Goal: Task Accomplishment & Management: Use online tool/utility

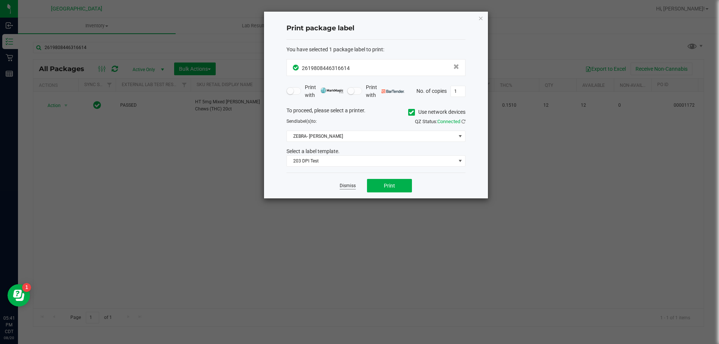
click at [350, 186] on link "Dismiss" at bounding box center [348, 186] width 16 height 6
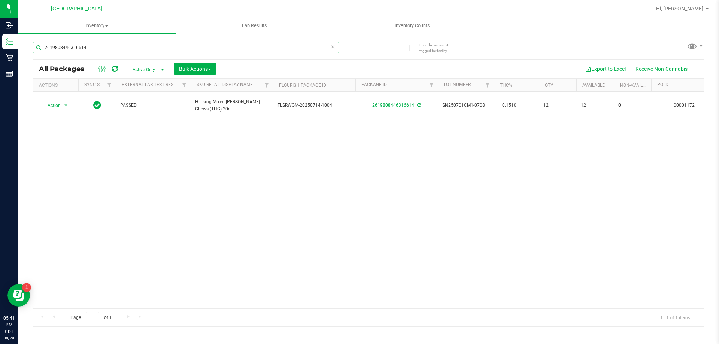
click at [164, 45] on input "2619808446316614" at bounding box center [186, 47] width 306 height 11
drag, startPoint x: 162, startPoint y: 45, endPoint x: 71, endPoint y: 51, distance: 91.2
click at [71, 51] on input "2619808446316614" at bounding box center [186, 47] width 306 height 11
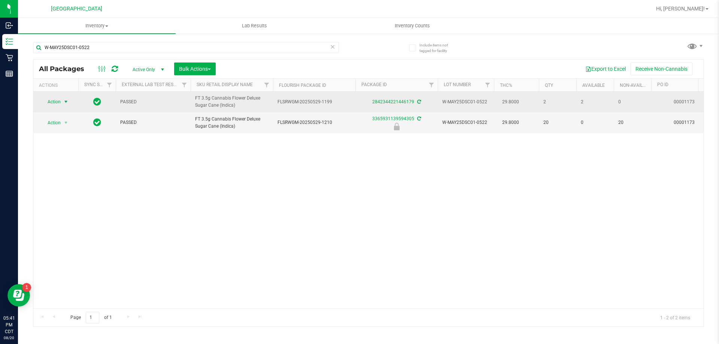
click at [66, 100] on span "select" at bounding box center [66, 102] width 6 height 6
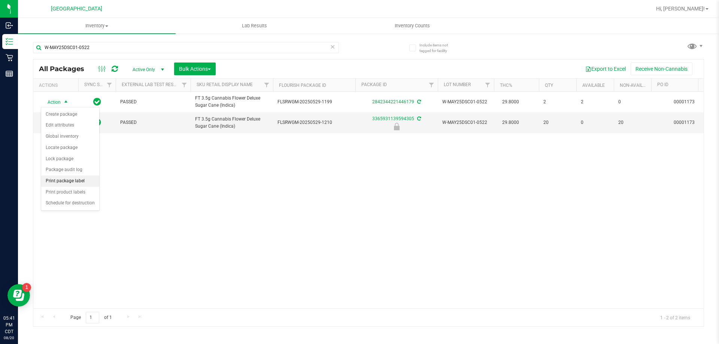
click at [81, 182] on li "Print package label" at bounding box center [70, 181] width 58 height 11
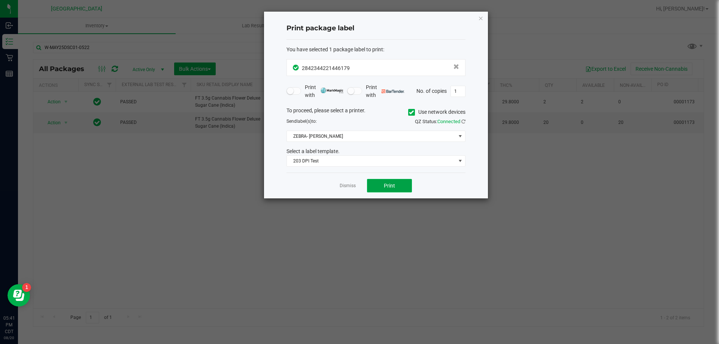
click at [378, 184] on button "Print" at bounding box center [389, 185] width 45 height 13
click at [351, 184] on link "Dismiss" at bounding box center [348, 186] width 16 height 6
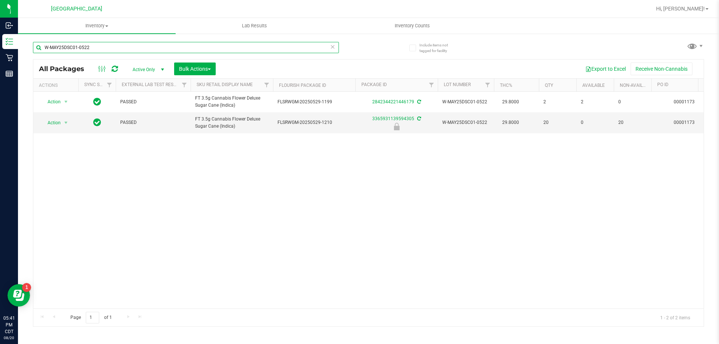
drag, startPoint x: 200, startPoint y: 46, endPoint x: 108, endPoint y: 39, distance: 92.4
click at [109, 39] on div "W-MAY25DSC01-0522" at bounding box center [201, 47] width 336 height 24
type input "W"
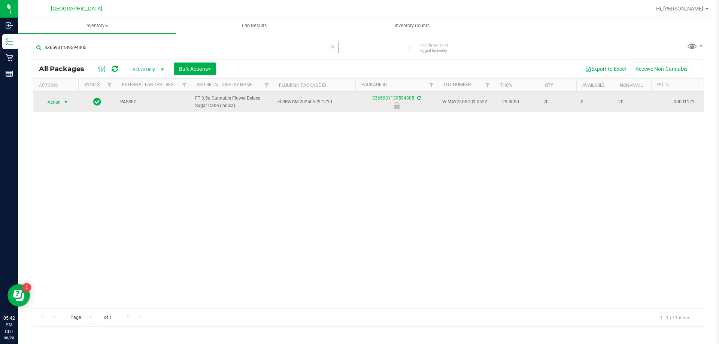
type input "3365931139594305"
click at [64, 102] on span "select" at bounding box center [66, 102] width 6 height 6
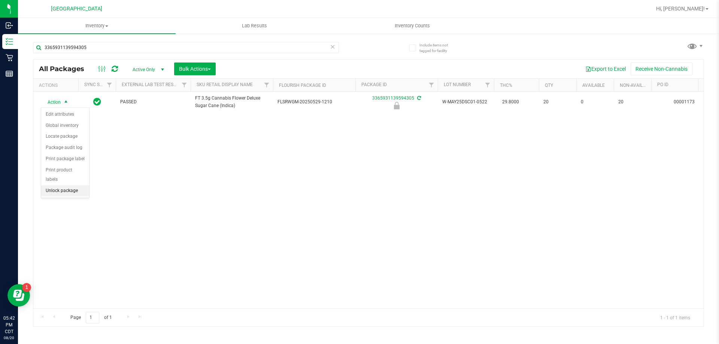
click at [66, 185] on li "Unlock package" at bounding box center [65, 190] width 48 height 11
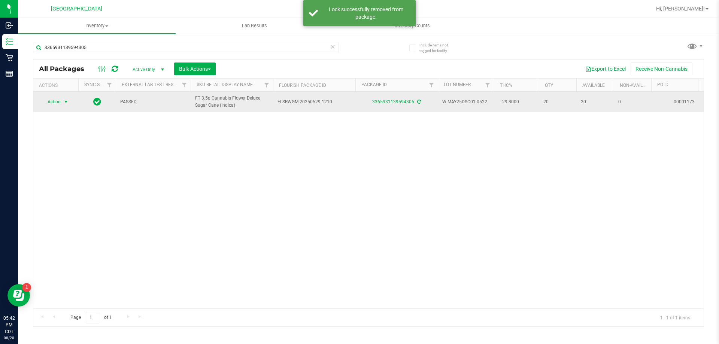
click at [60, 99] on span "Action" at bounding box center [51, 102] width 20 height 10
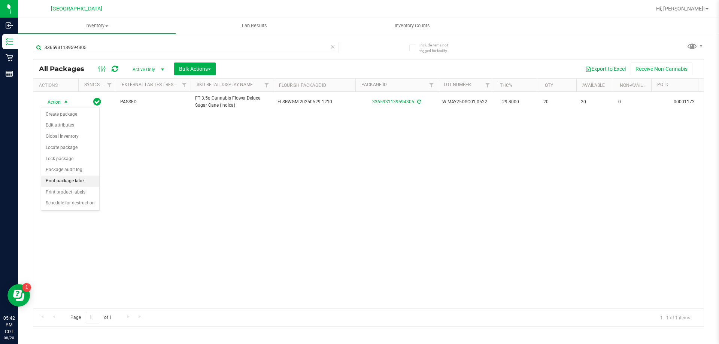
click at [70, 177] on li "Print package label" at bounding box center [70, 181] width 58 height 11
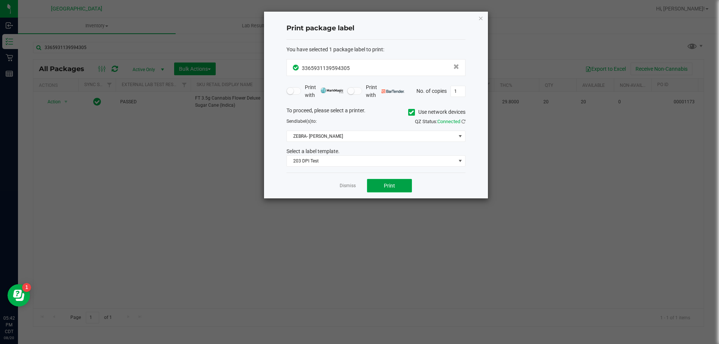
click at [374, 189] on button "Print" at bounding box center [389, 185] width 45 height 13
click at [350, 182] on app-cancel-button "Dismiss" at bounding box center [348, 186] width 16 height 8
click at [347, 187] on link "Dismiss" at bounding box center [348, 186] width 16 height 6
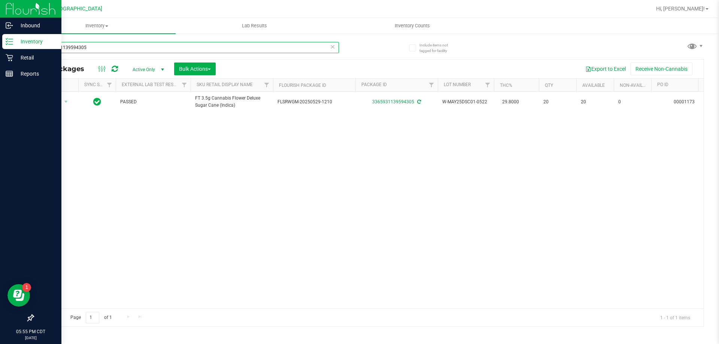
drag, startPoint x: 120, startPoint y: 45, endPoint x: 0, endPoint y: 39, distance: 120.4
click at [0, 39] on div "Inbound Inventory Retail Reports 05:55 PM CDT 08/20/2025 08/20 Panama City WC H…" at bounding box center [359, 172] width 719 height 344
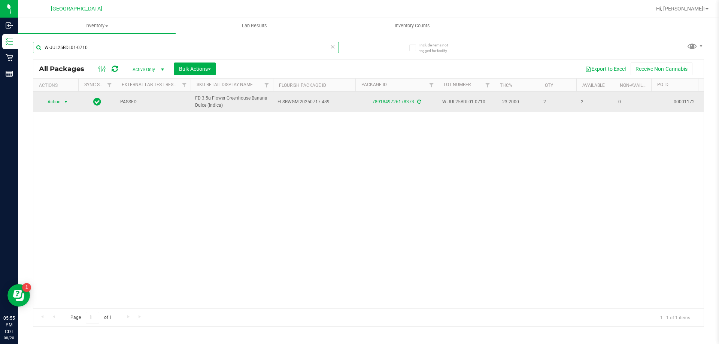
type input "W-JUL25BDL01-0710"
click at [67, 102] on span "select" at bounding box center [66, 102] width 6 height 6
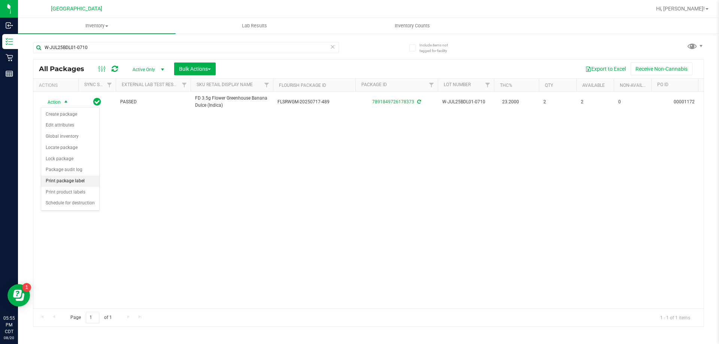
click at [66, 183] on li "Print package label" at bounding box center [70, 181] width 58 height 11
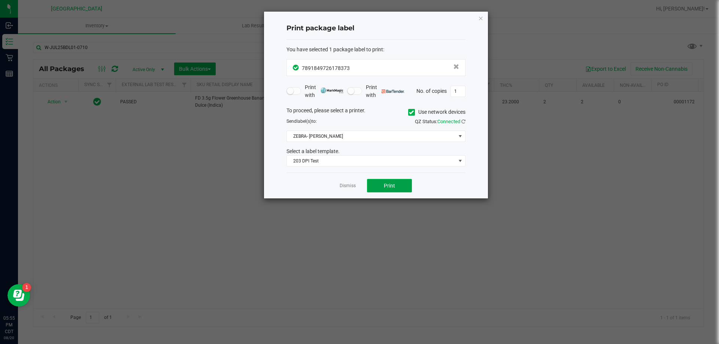
click at [403, 182] on button "Print" at bounding box center [389, 185] width 45 height 13
click at [404, 182] on button "Print" at bounding box center [389, 185] width 45 height 13
click at [354, 185] on link "Dismiss" at bounding box center [348, 186] width 16 height 6
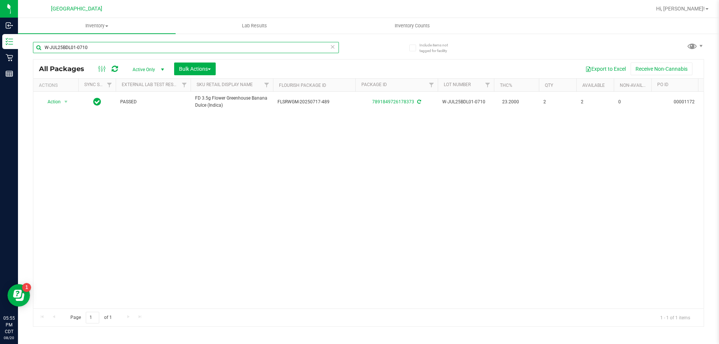
drag, startPoint x: 87, startPoint y: 47, endPoint x: 36, endPoint y: 45, distance: 51.7
click at [36, 45] on input "W-JUL25BDL01-0710" at bounding box center [186, 47] width 306 height 11
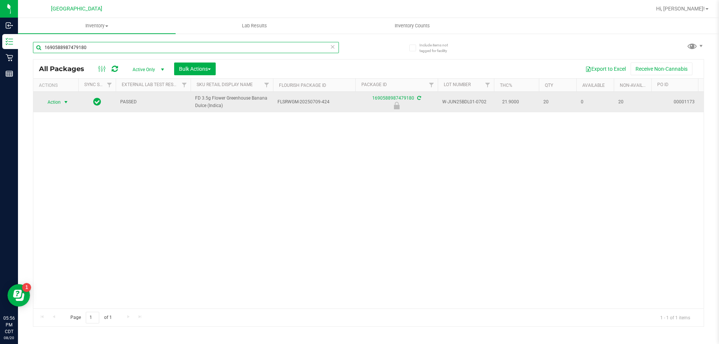
type input "1690588987479180"
click at [44, 102] on span "Action" at bounding box center [51, 102] width 20 height 10
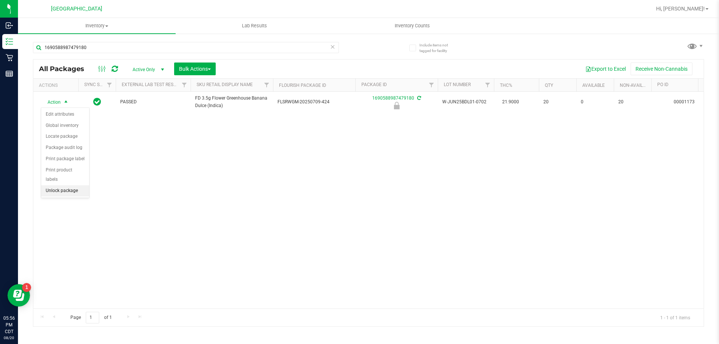
click at [67, 185] on li "Unlock package" at bounding box center [65, 190] width 48 height 11
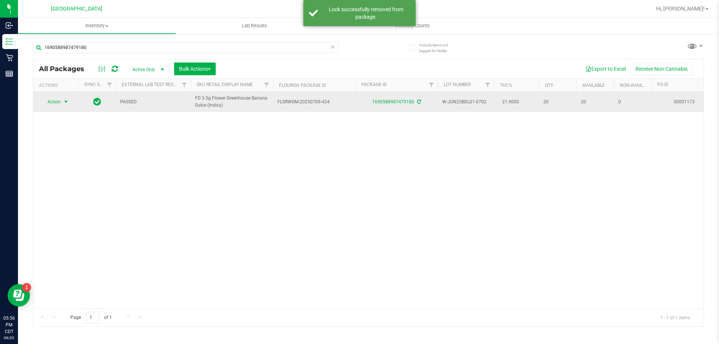
click at [66, 103] on span "select" at bounding box center [66, 102] width 6 height 6
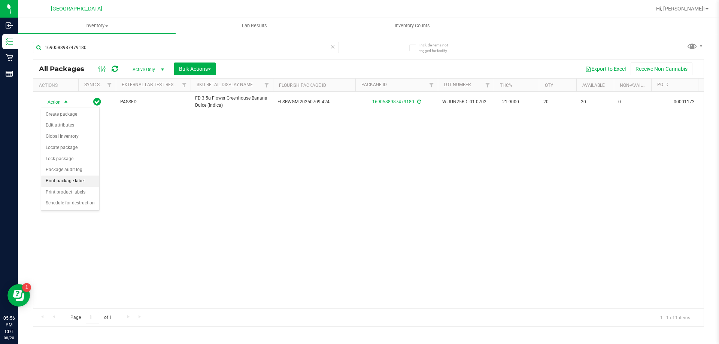
click at [68, 180] on li "Print package label" at bounding box center [70, 181] width 58 height 11
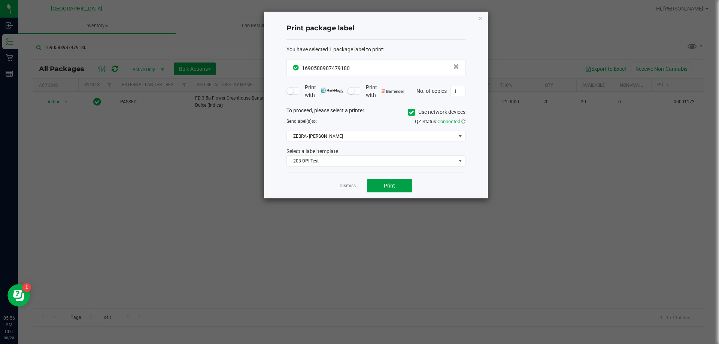
click at [386, 185] on span "Print" at bounding box center [389, 186] width 11 height 6
click at [347, 184] on link "Dismiss" at bounding box center [348, 186] width 16 height 6
